Goal: Entertainment & Leisure: Consume media (video, audio)

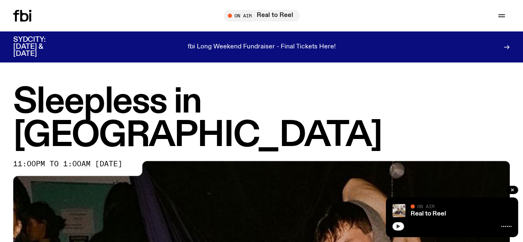
click at [395, 230] on button "button" at bounding box center [398, 226] width 12 height 8
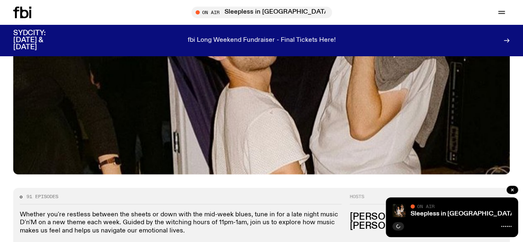
scroll to position [326, 0]
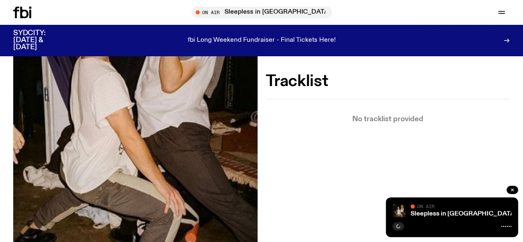
scroll to position [201, 0]
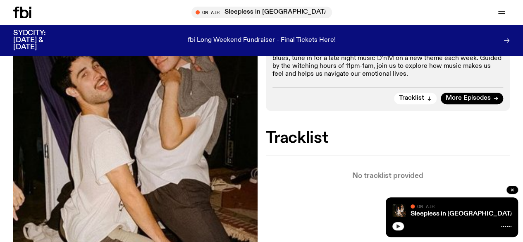
click at [398, 227] on icon "button" at bounding box center [397, 225] width 5 height 5
